Goal: Information Seeking & Learning: Understand process/instructions

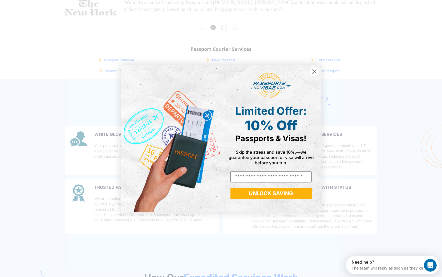
click at [312, 72] on circle "Close dialog" at bounding box center [314, 71] width 9 height 9
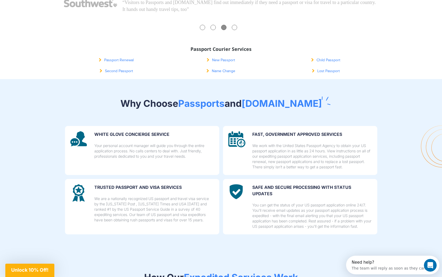
click at [218, 69] on link "Name Change" at bounding box center [220, 71] width 29 height 4
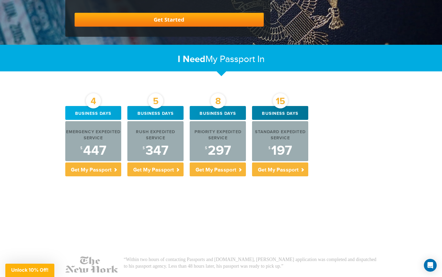
scroll to position [142, 0]
